Goal: Task Accomplishment & Management: Use online tool/utility

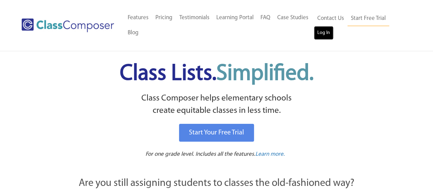
click at [317, 34] on link "Log In" at bounding box center [324, 33] width 20 height 14
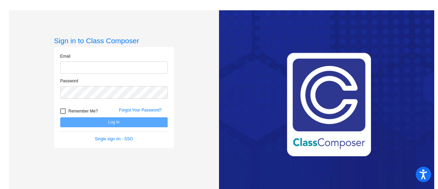
type input "[EMAIL_ADDRESS][DOMAIN_NAME]"
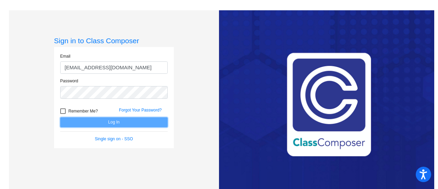
click at [100, 120] on button "Log In" at bounding box center [113, 122] width 107 height 10
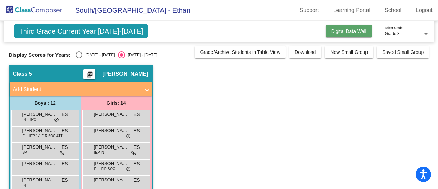
click at [338, 32] on span "Digital Data Wall" at bounding box center [348, 30] width 35 height 5
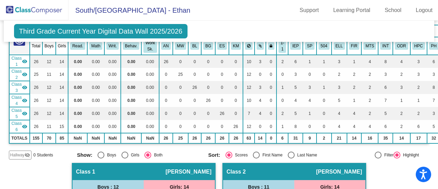
scroll to position [49, 0]
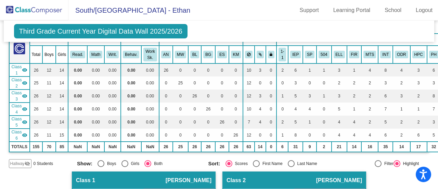
click at [57, 56] on th "Girls" at bounding box center [62, 55] width 13 height 18
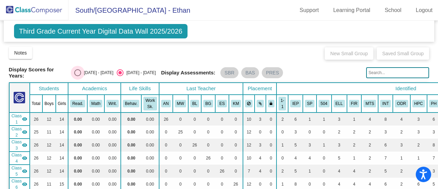
click at [81, 70] on div "Select an option" at bounding box center [77, 72] width 7 height 7
click at [78, 76] on input "2024 - 2025" at bounding box center [77, 76] width 0 height 0
radio input "true"
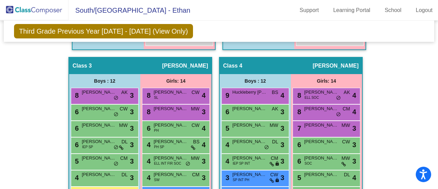
scroll to position [434, 0]
